Goal: Transaction & Acquisition: Purchase product/service

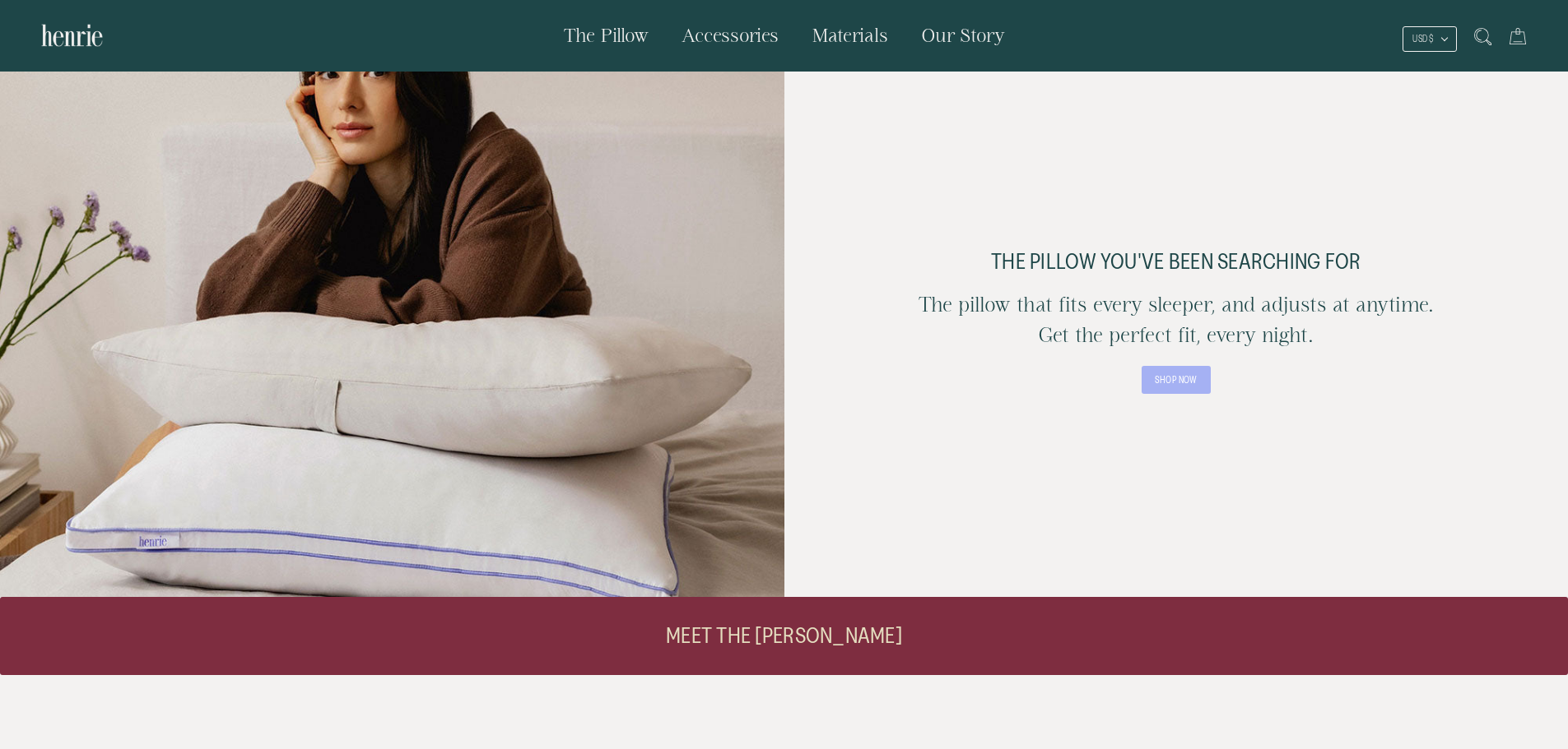
scroll to position [82, 0]
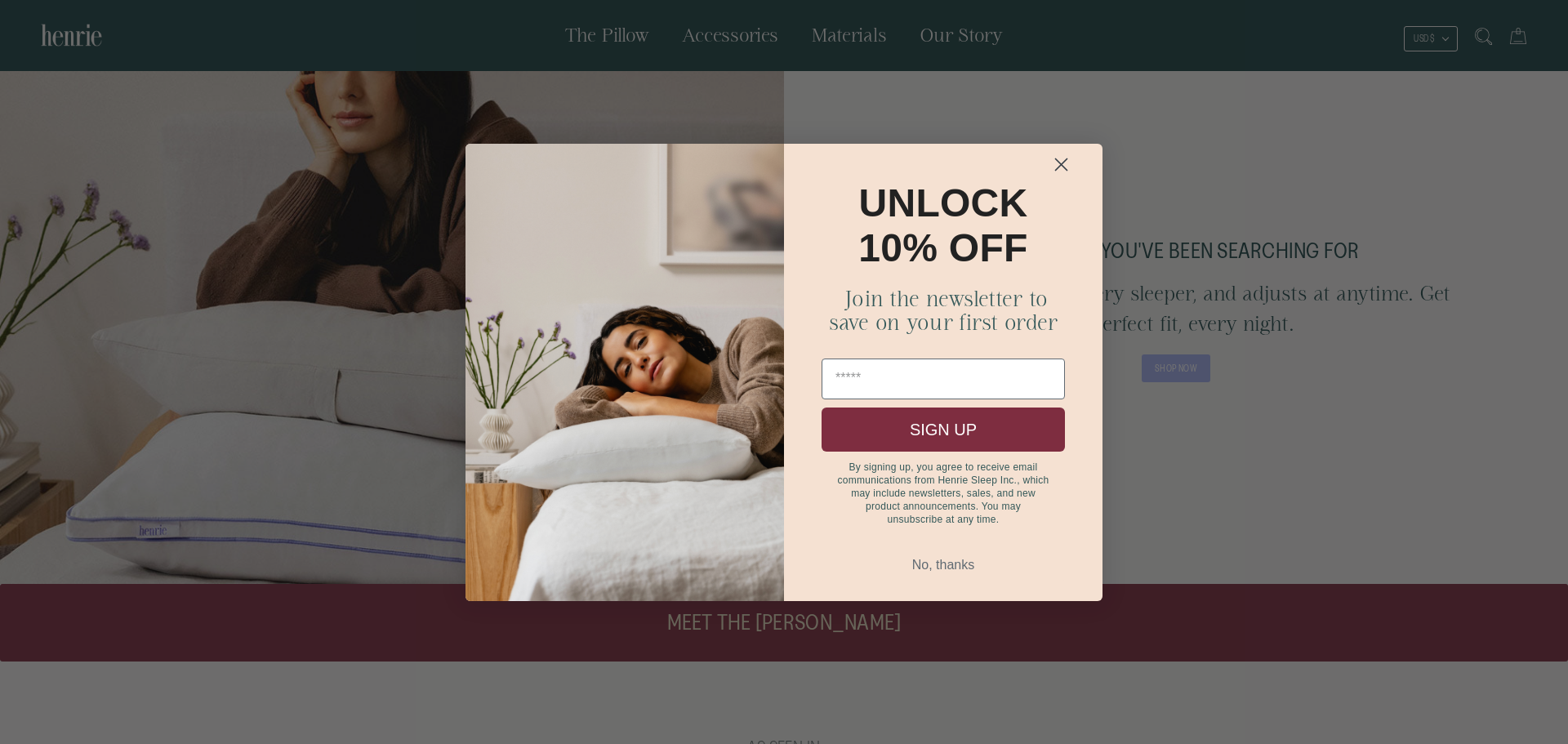
click at [1059, 154] on circle "Close dialog" at bounding box center [1062, 164] width 27 height 27
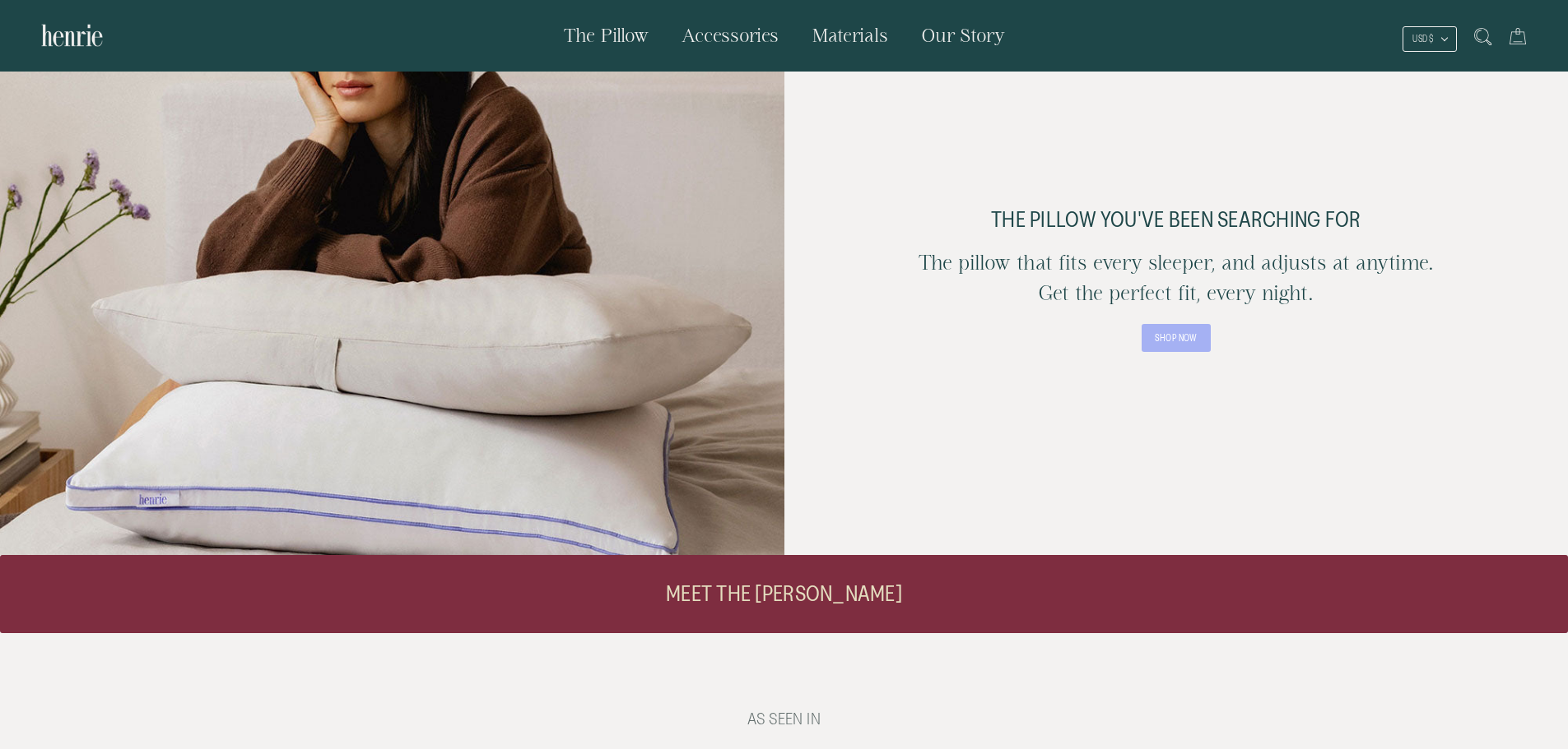
scroll to position [0, 0]
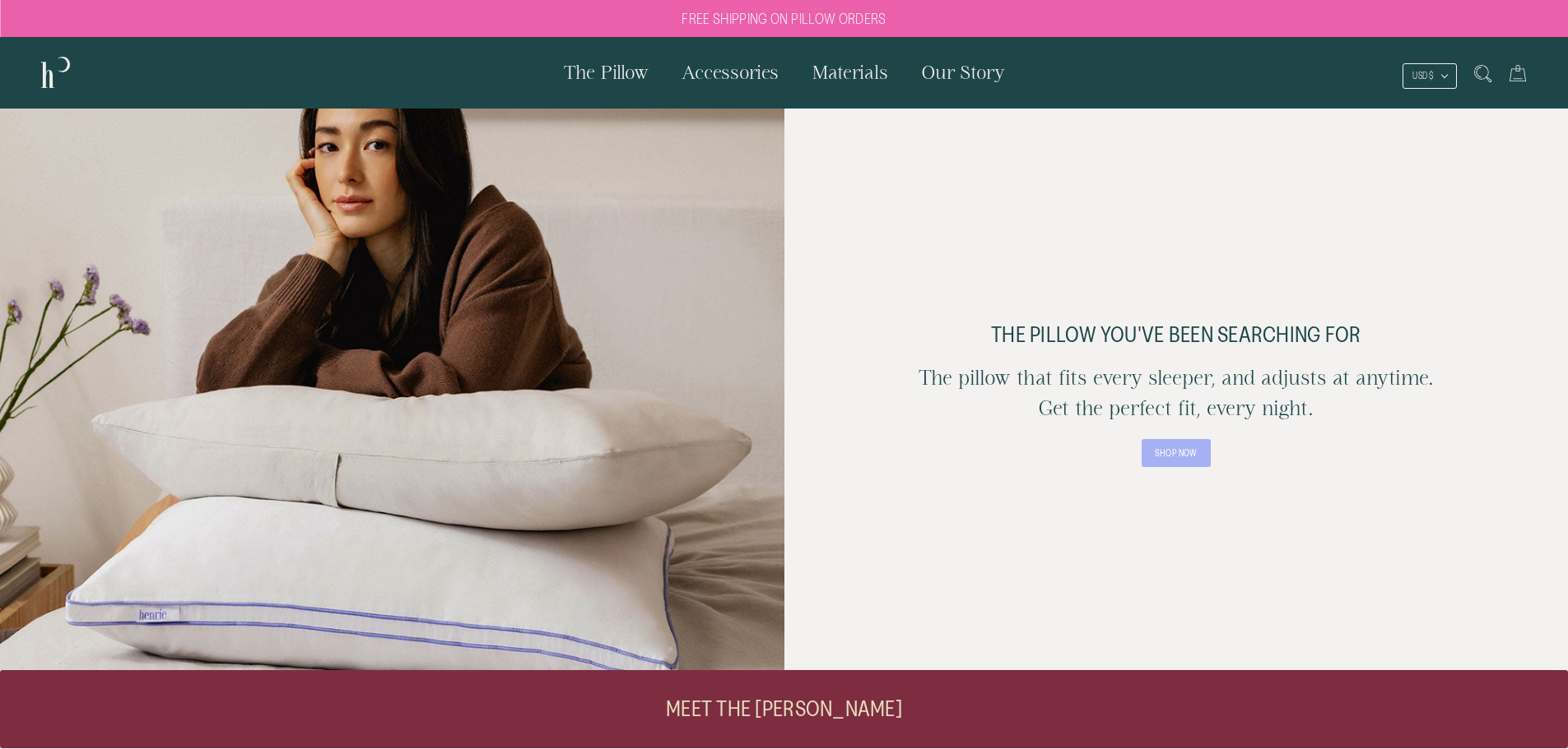
click at [1174, 455] on link "SHOP NOW" at bounding box center [1176, 453] width 69 height 28
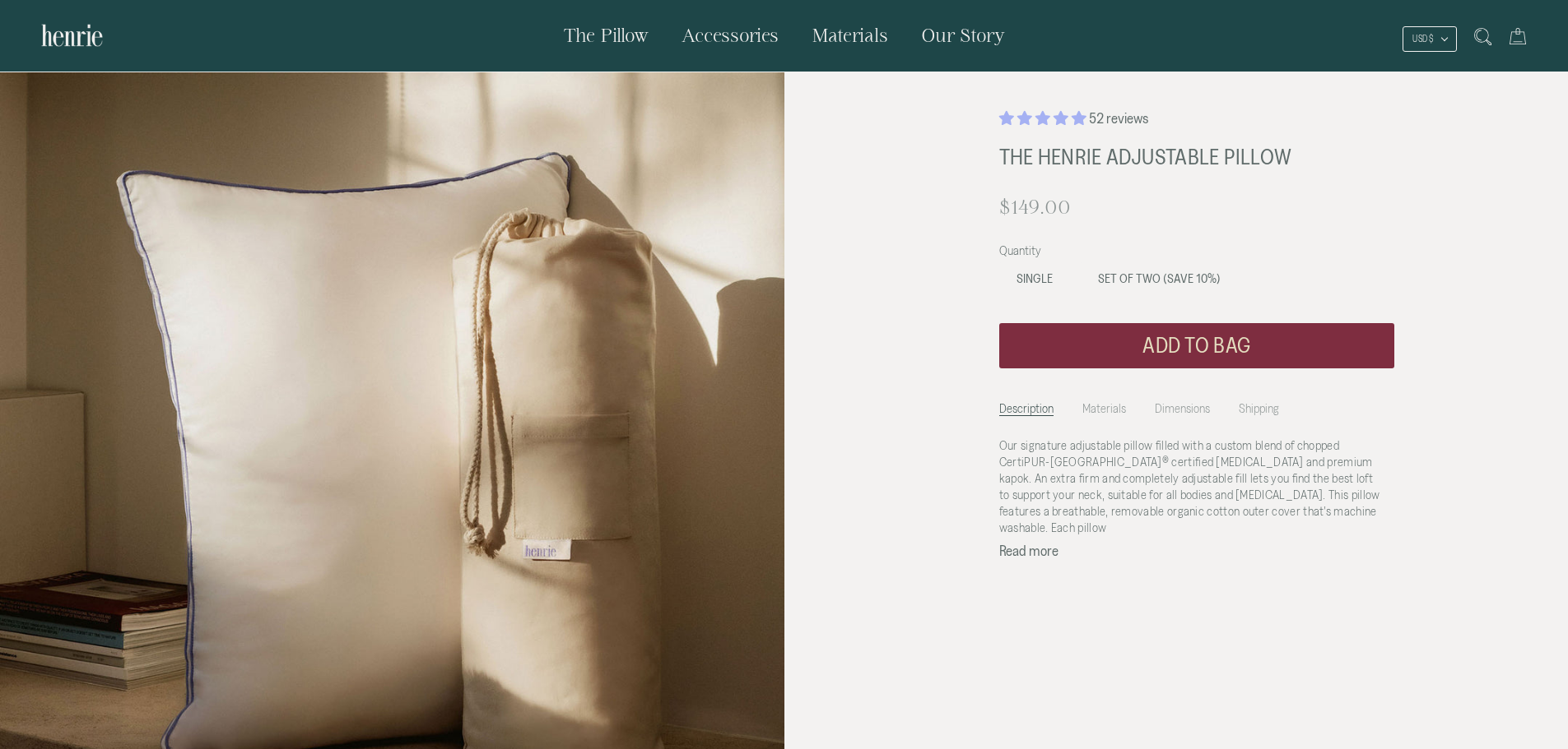
scroll to position [165, 0]
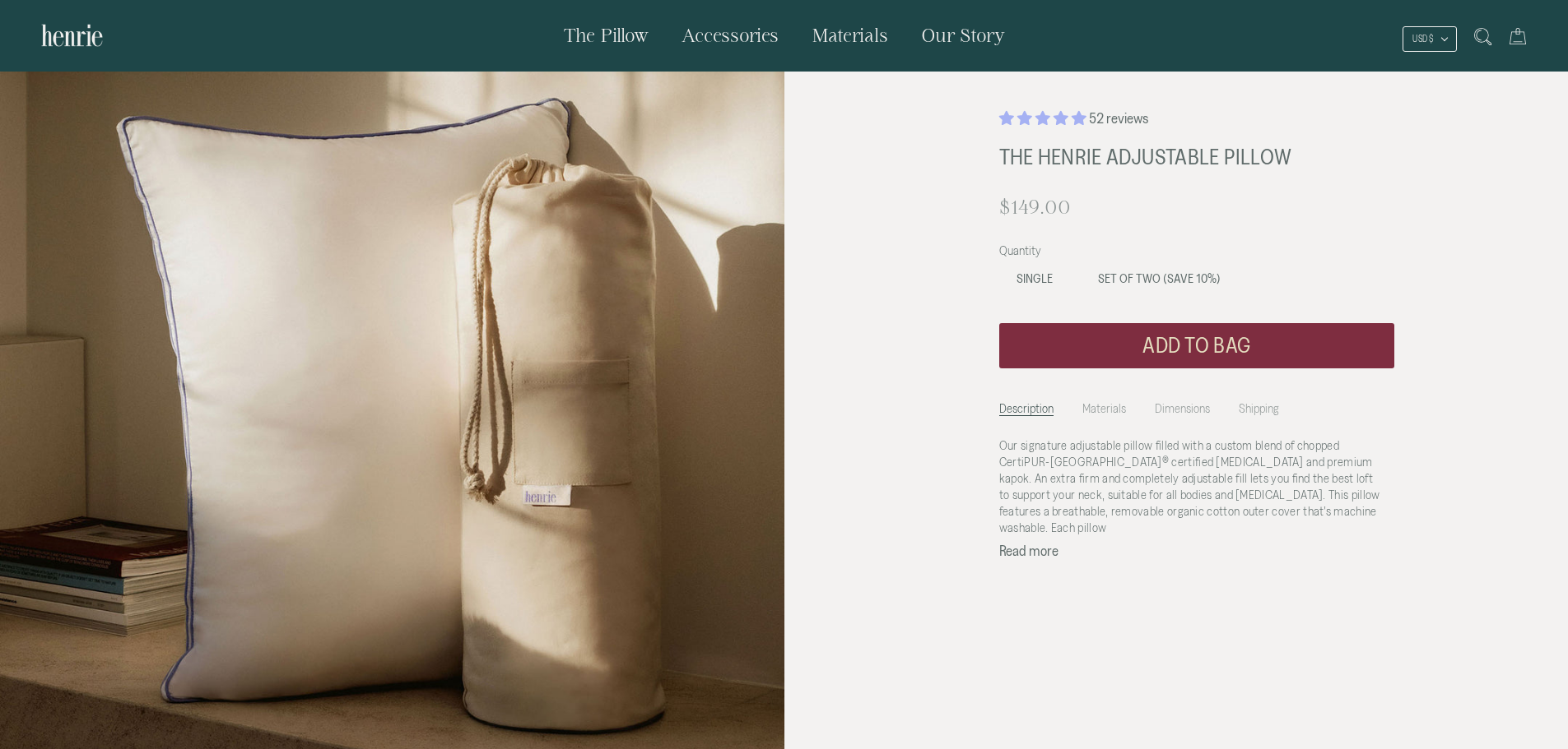
click at [1110, 403] on li "Materials" at bounding box center [1103, 404] width 43 height 23
click at [1156, 399] on li "Dimensions" at bounding box center [1182, 404] width 55 height 23
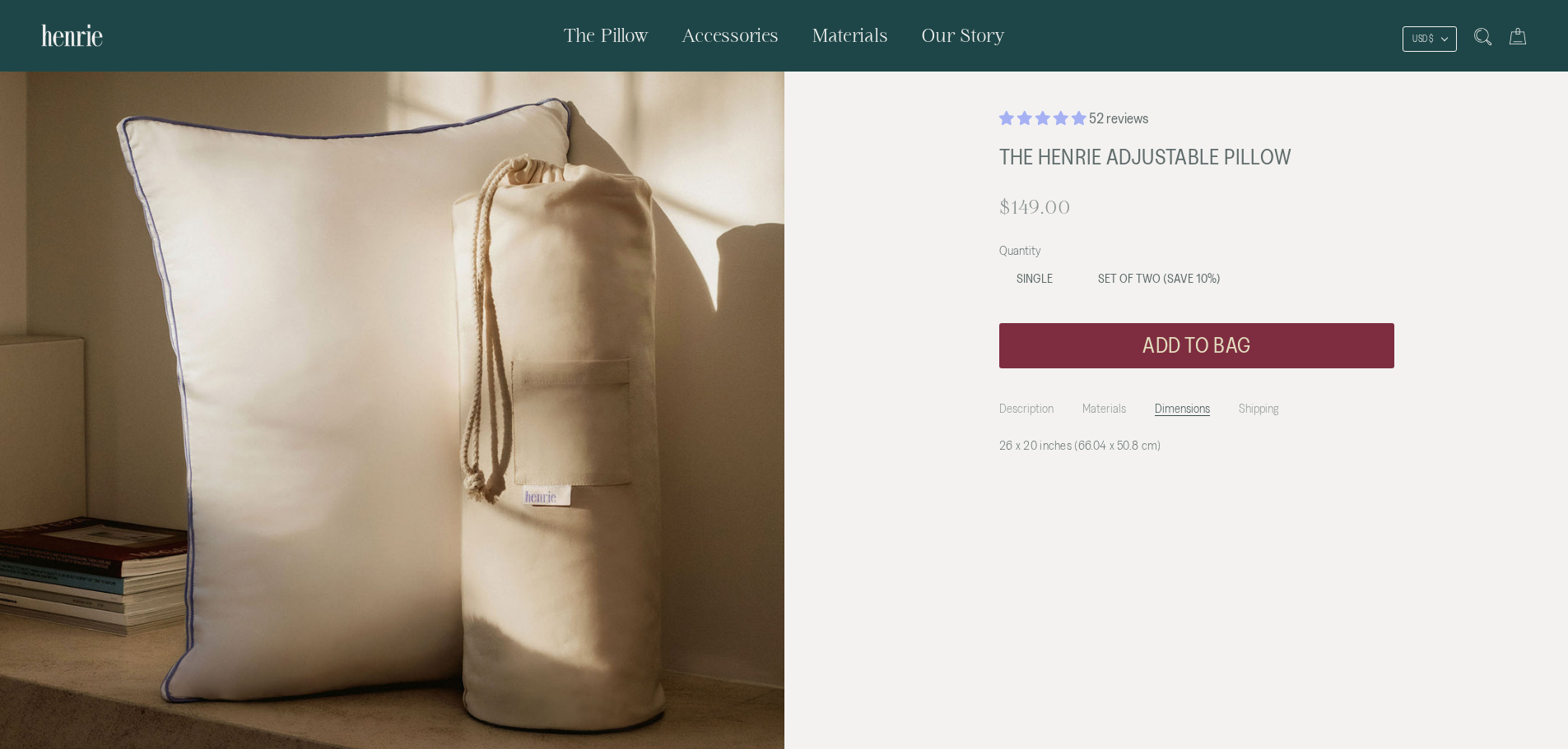
click at [1026, 401] on li "Description" at bounding box center [1026, 404] width 54 height 23
